Goal: Transaction & Acquisition: Purchase product/service

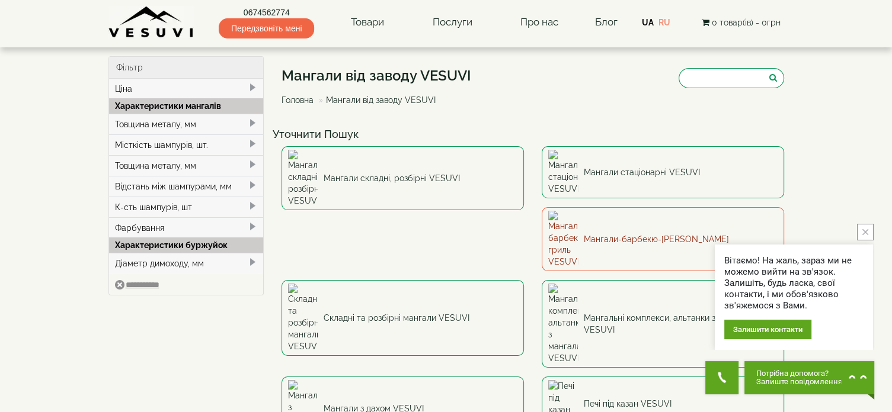
click at [541, 210] on link "Мангали-барбекю-[PERSON_NAME]" at bounding box center [662, 239] width 242 height 64
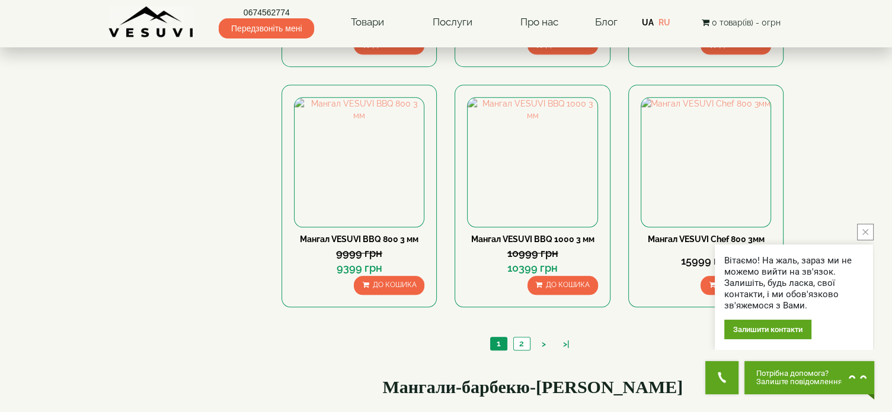
scroll to position [1126, 0]
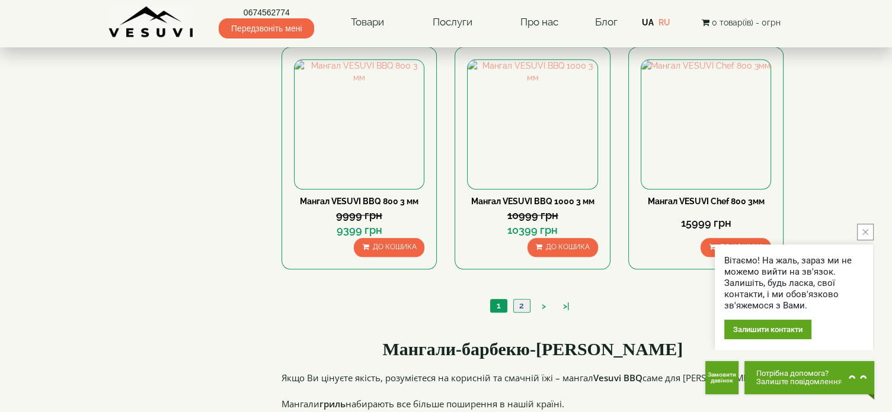
click at [517, 305] on link "2" at bounding box center [521, 306] width 17 height 12
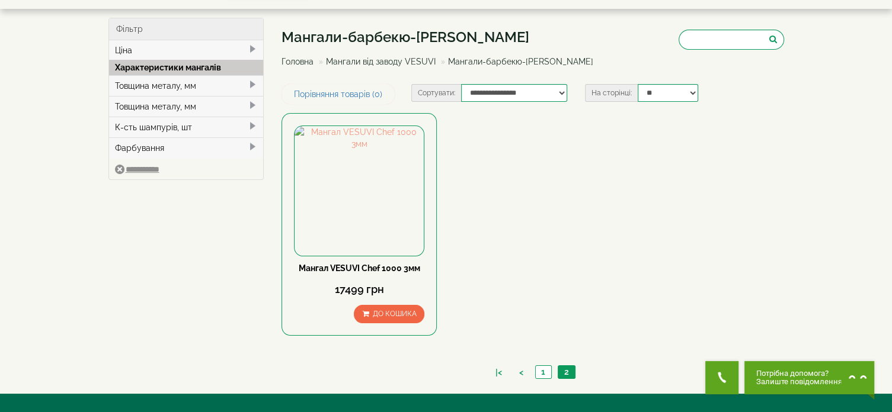
scroll to position [59, 0]
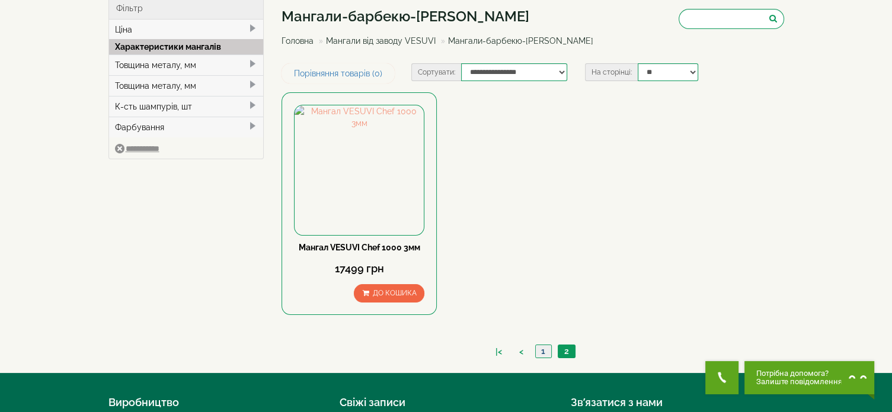
click at [543, 350] on link "1" at bounding box center [543, 351] width 16 height 12
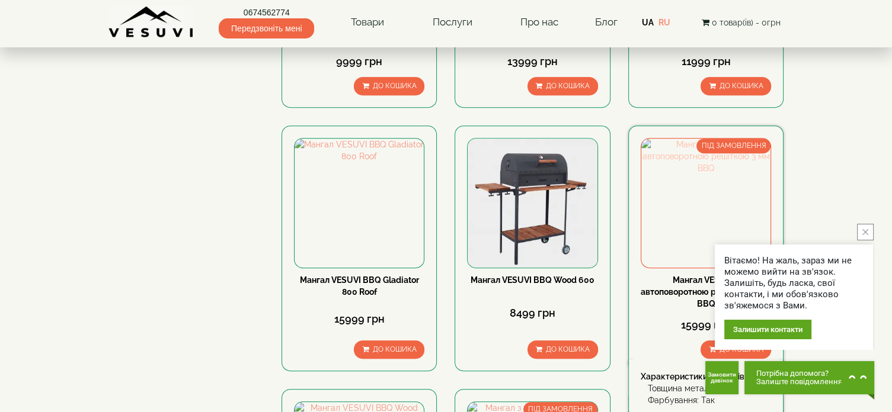
scroll to position [533, 0]
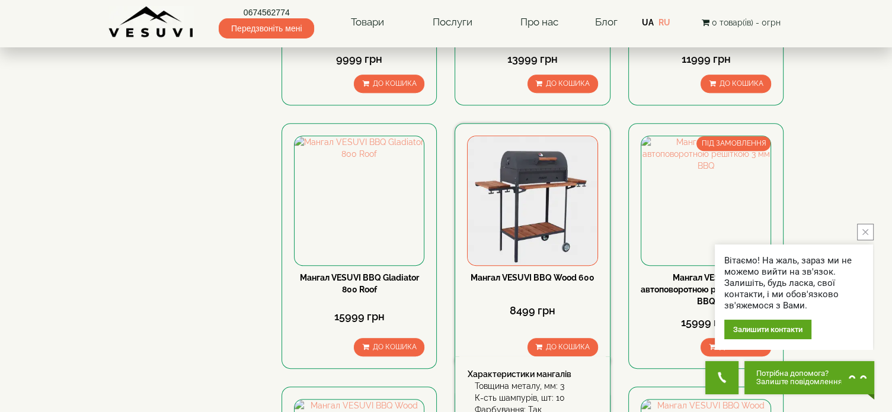
click at [533, 209] on img at bounding box center [531, 200] width 129 height 129
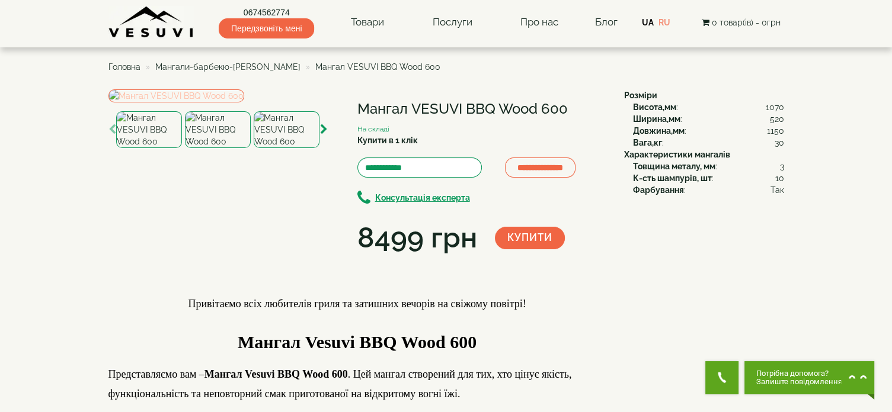
click at [242, 102] on img at bounding box center [176, 95] width 136 height 13
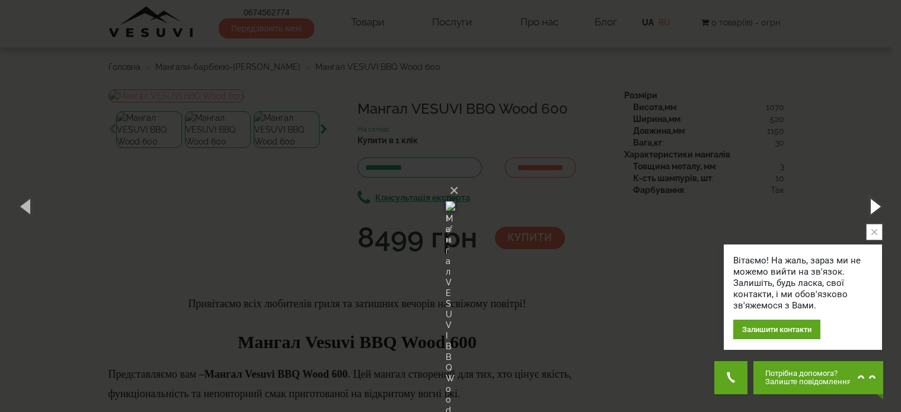
click at [872, 209] on button "button" at bounding box center [873, 206] width 53 height 65
click at [873, 209] on button "button" at bounding box center [873, 206] width 53 height 65
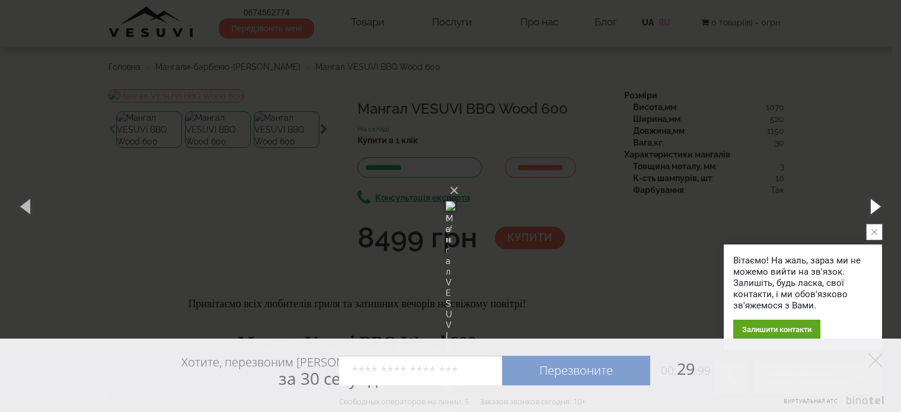
click at [873, 209] on button "button" at bounding box center [873, 206] width 53 height 65
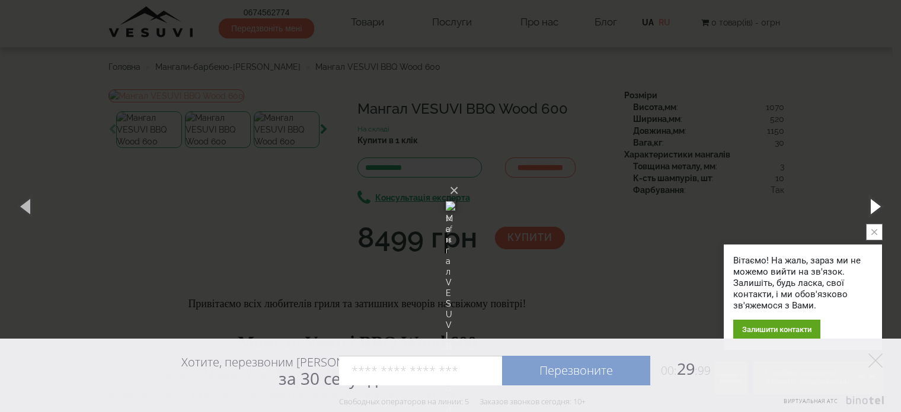
click at [873, 209] on button "button" at bounding box center [873, 206] width 53 height 65
click at [459, 178] on button "×" at bounding box center [453, 191] width 9 height 26
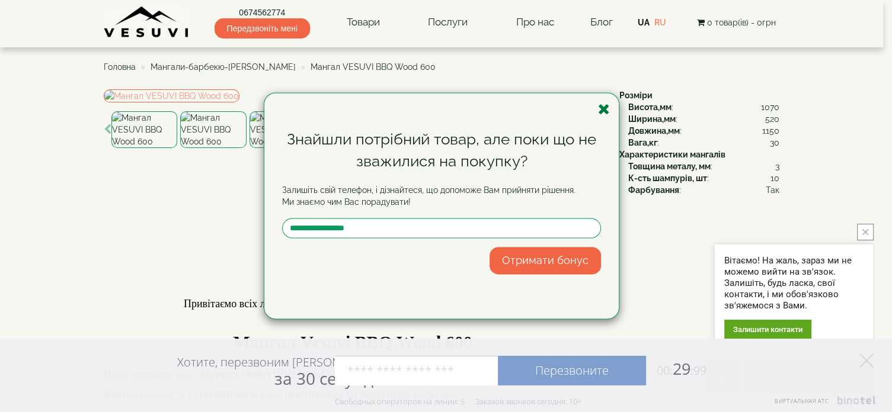
click at [607, 111] on icon "button" at bounding box center [604, 109] width 12 height 15
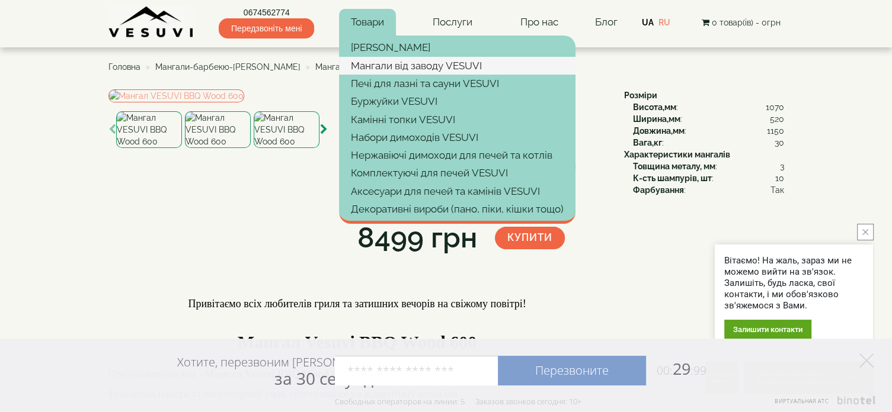
click at [370, 63] on link "Мангали від заводу VESUVI" at bounding box center [457, 66] width 236 height 18
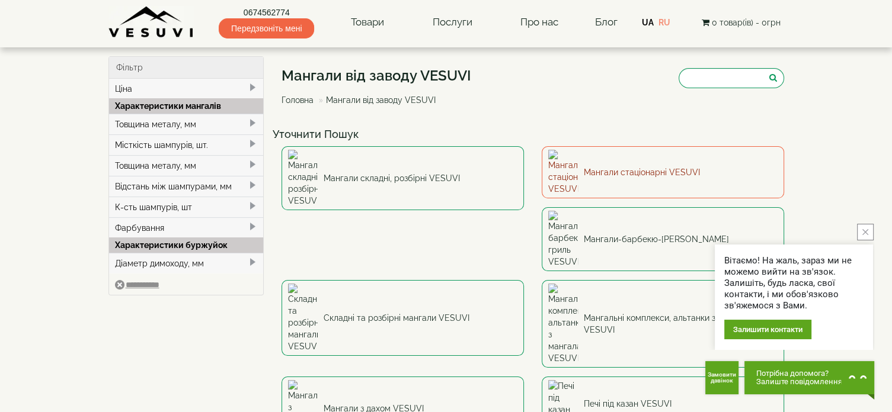
click at [612, 164] on link "Мангали стаціонарні VESUVI" at bounding box center [662, 172] width 242 height 52
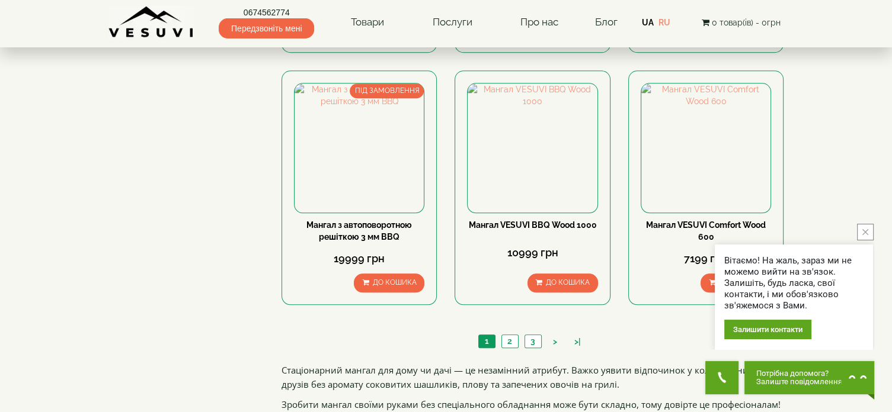
scroll to position [1126, 0]
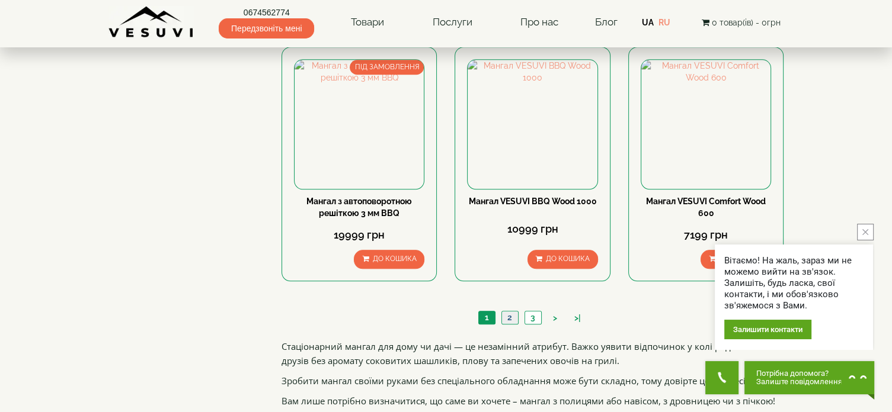
click at [506, 315] on link "2" at bounding box center [509, 318] width 17 height 12
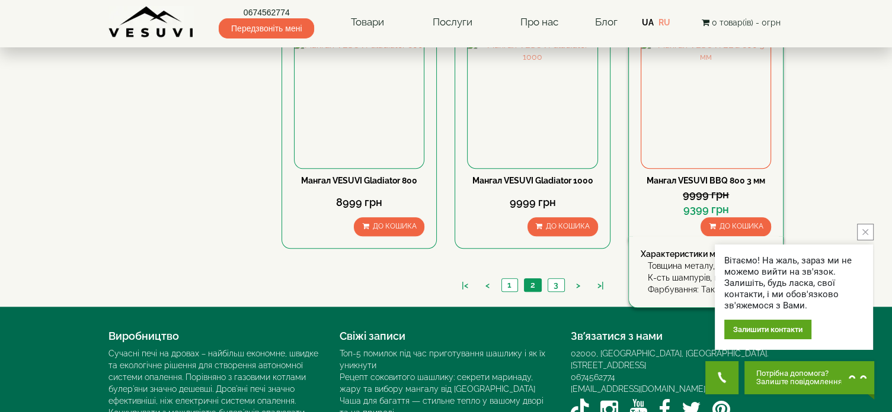
scroll to position [1220, 0]
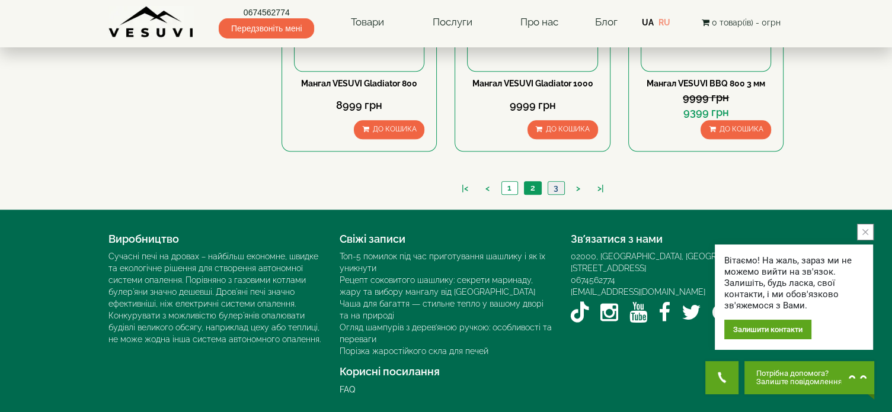
click at [551, 187] on link "3" at bounding box center [555, 188] width 17 height 12
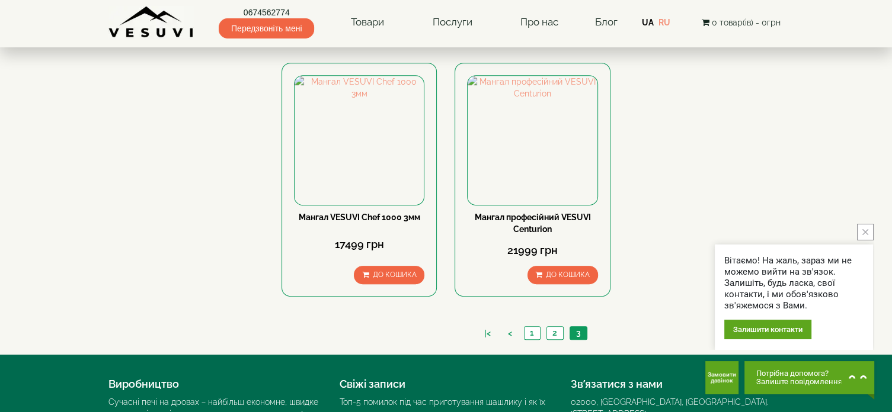
scroll to position [609, 0]
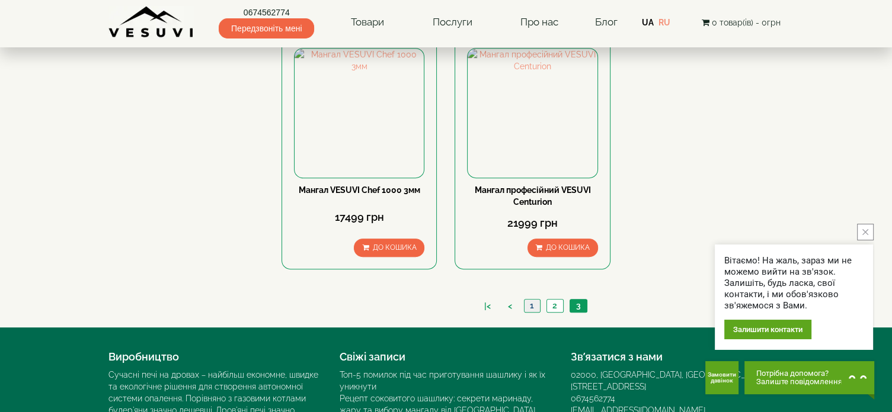
click at [532, 306] on link "1" at bounding box center [532, 306] width 16 height 12
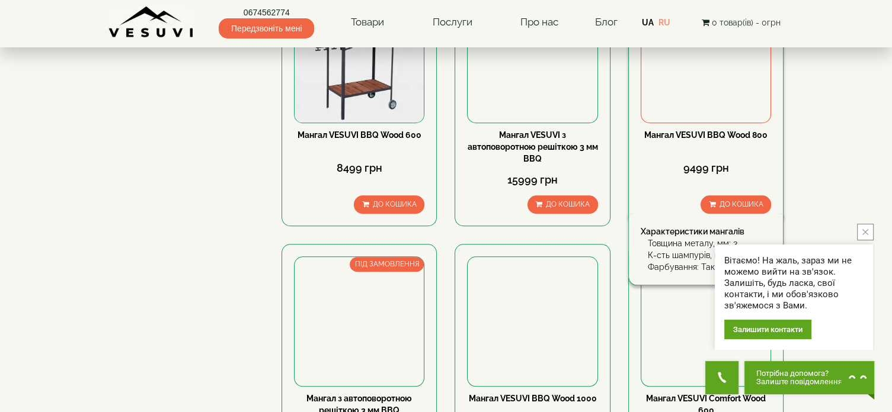
scroll to position [948, 0]
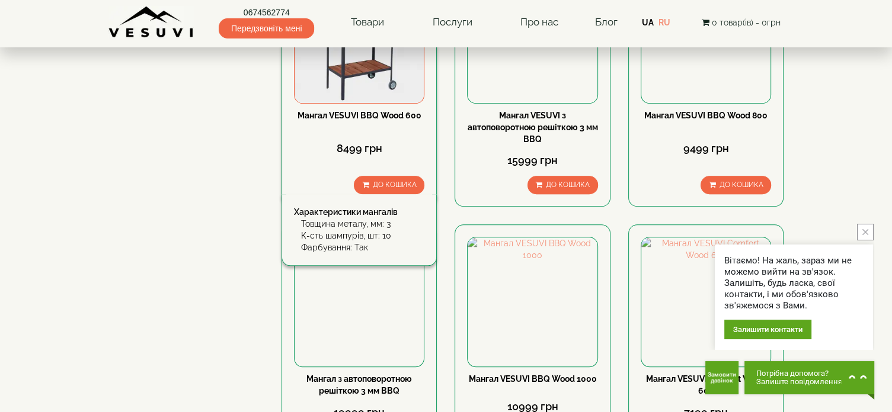
click at [361, 75] on img at bounding box center [358, 37] width 129 height 129
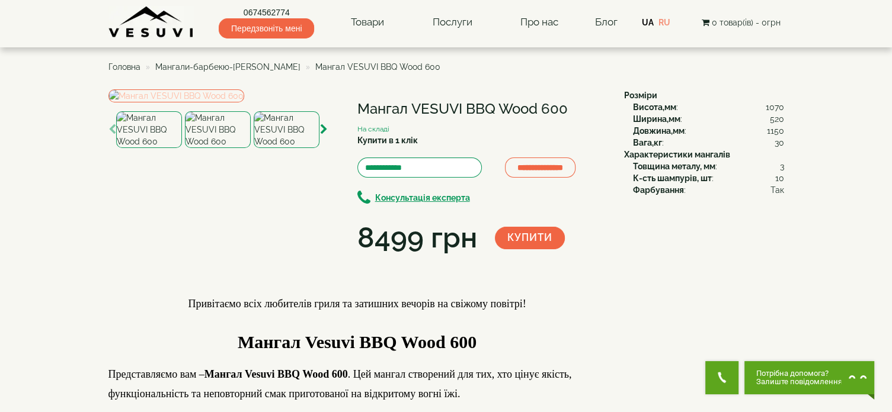
click at [244, 102] on img at bounding box center [176, 95] width 136 height 13
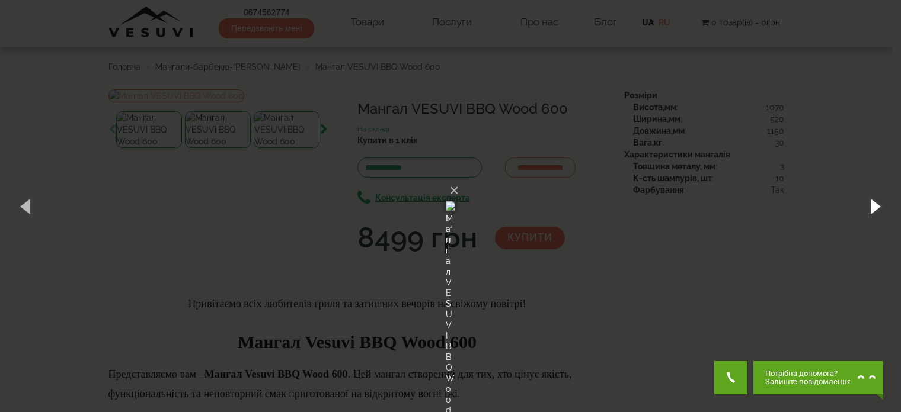
click at [873, 210] on button "button" at bounding box center [873, 206] width 53 height 65
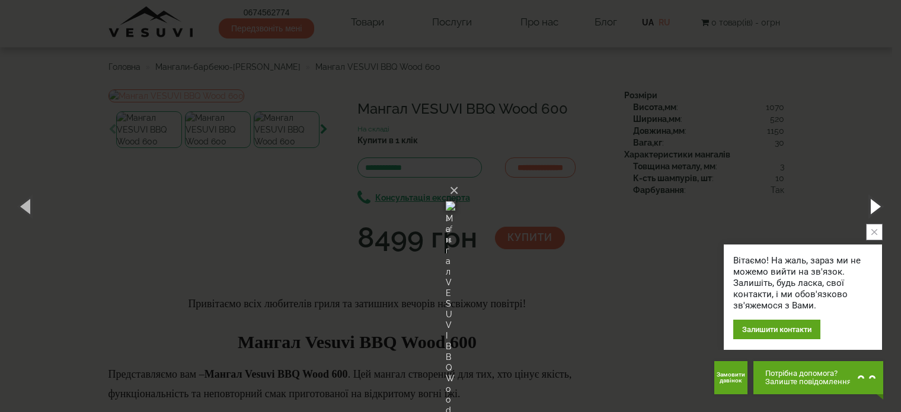
click at [873, 210] on button "button" at bounding box center [873, 206] width 53 height 65
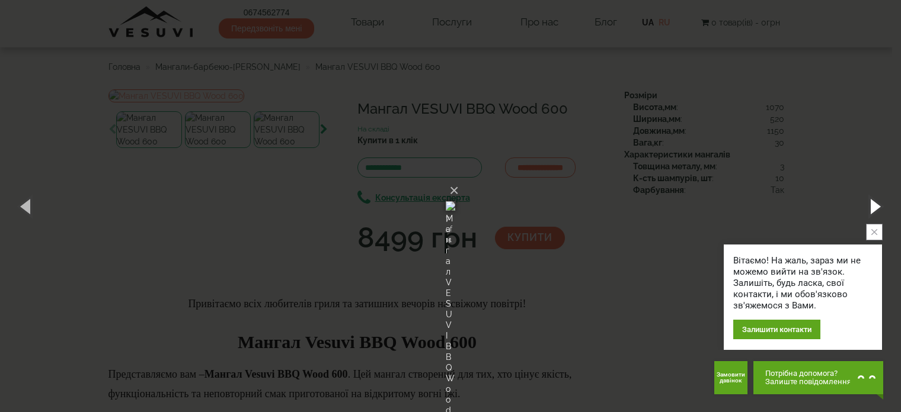
click at [873, 210] on button "button" at bounding box center [873, 206] width 53 height 65
click at [874, 210] on button "button" at bounding box center [873, 206] width 53 height 65
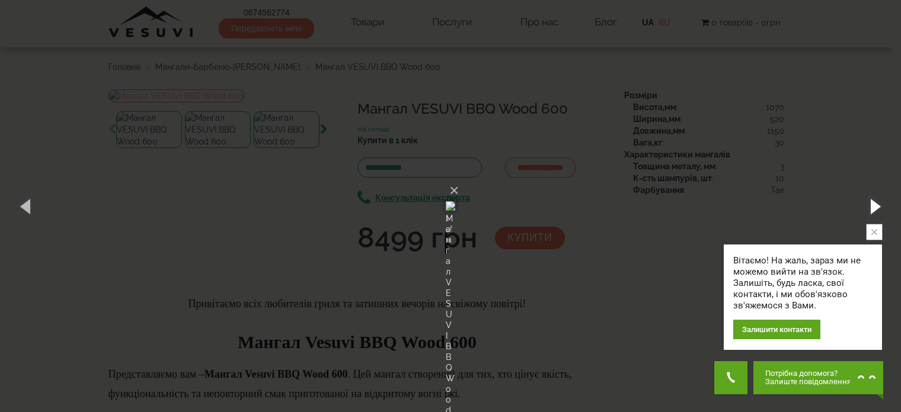
click at [874, 209] on button "button" at bounding box center [873, 206] width 53 height 65
click at [459, 178] on button "×" at bounding box center [453, 191] width 9 height 26
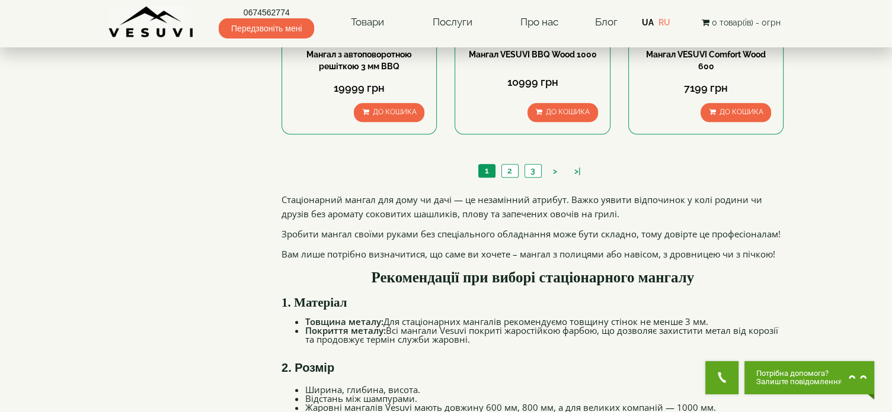
scroll to position [1303, 0]
